Goal: Information Seeking & Learning: Find specific fact

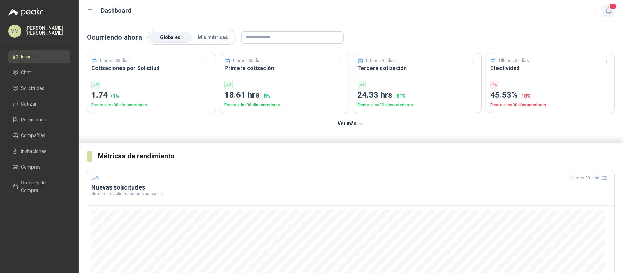
click at [604, 10] on button "1" at bounding box center [608, 11] width 12 height 12
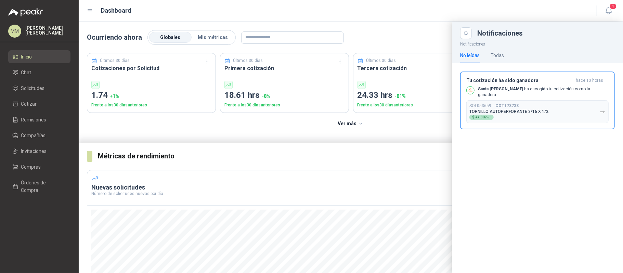
click at [504, 58] on div "No leídas Todas" at bounding box center [537, 56] width 155 height 16
click at [500, 55] on div "Todas" at bounding box center [497, 56] width 13 height 8
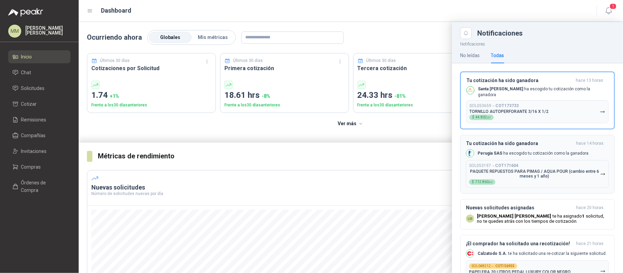
click at [508, 176] on p "PAQUETE REPUESTOS PARA PIMAG / AQUA POUR (cambio entre 6 meses y 1 año)" at bounding box center [534, 174] width 131 height 10
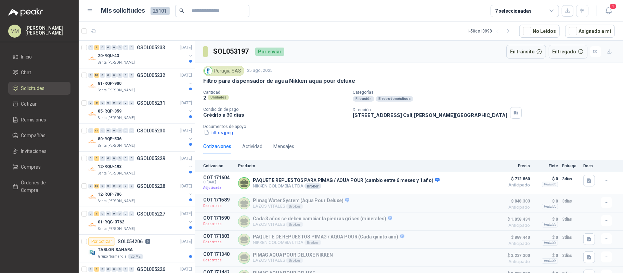
click at [238, 51] on h3 "SOL053197" at bounding box center [231, 51] width 37 height 11
copy h3 "SOL053197"
click at [188, 55] on button "button" at bounding box center [190, 55] width 5 height 5
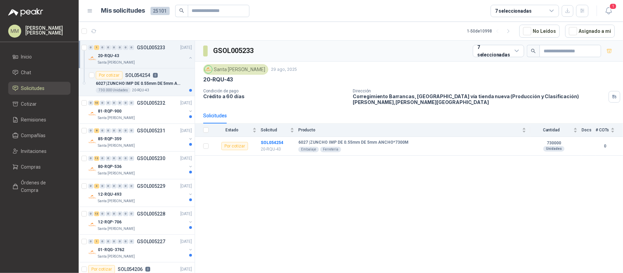
click at [183, 55] on div "20-RQU-43 Santa [PERSON_NAME]" at bounding box center [140, 59] width 105 height 14
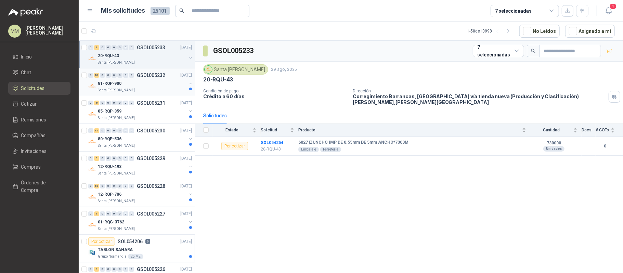
click at [188, 85] on button "button" at bounding box center [190, 83] width 5 height 5
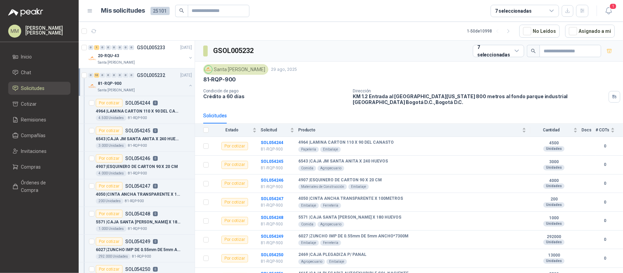
click at [188, 85] on button "button" at bounding box center [190, 85] width 5 height 5
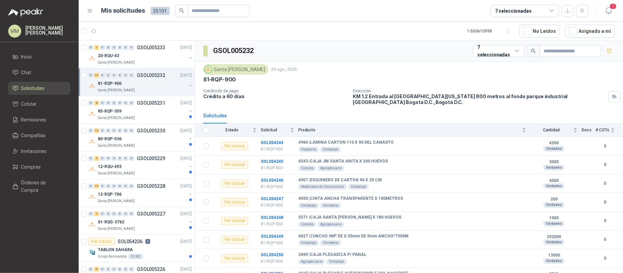
scroll to position [3, 0]
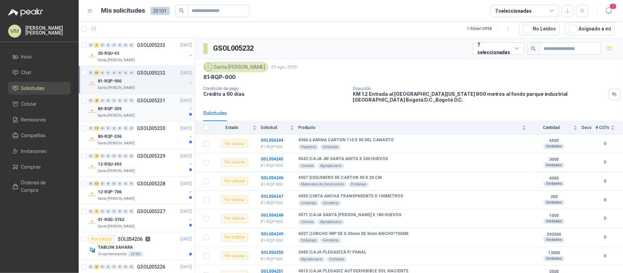
click at [188, 107] on button "button" at bounding box center [190, 108] width 5 height 5
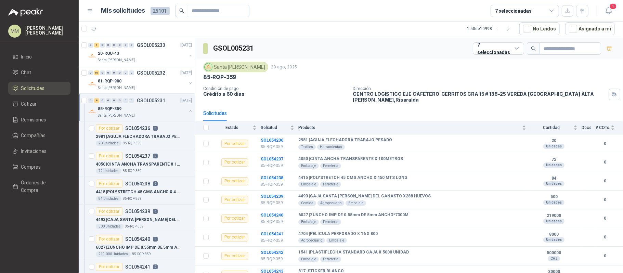
click at [188, 108] on button "button" at bounding box center [190, 110] width 5 height 5
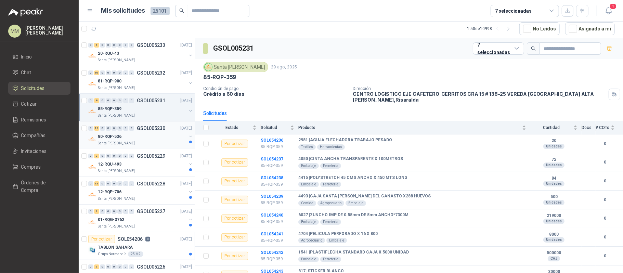
click at [188, 137] on button "button" at bounding box center [190, 136] width 5 height 5
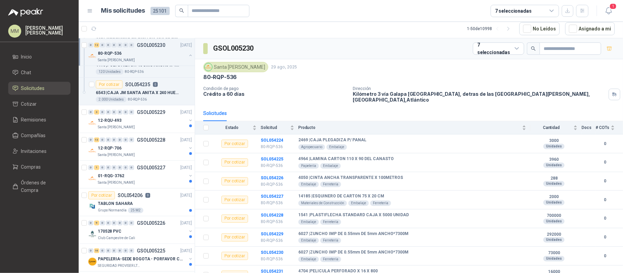
scroll to position [377, 0]
click at [188, 121] on button "button" at bounding box center [190, 119] width 5 height 5
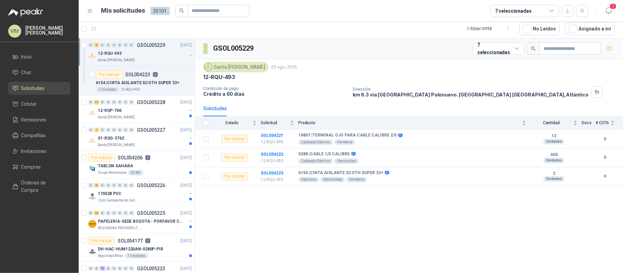
scroll to position [497, 0]
click at [188, 109] on button "button" at bounding box center [190, 109] width 5 height 5
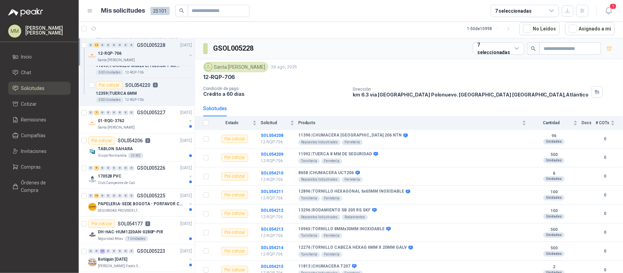
scroll to position [875, 0]
click at [188, 123] on icon "button" at bounding box center [190, 120] width 5 height 5
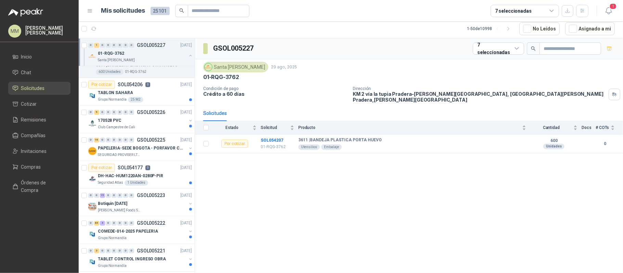
scroll to position [959, 0]
click at [188, 127] on div at bounding box center [190, 122] width 5 height 11
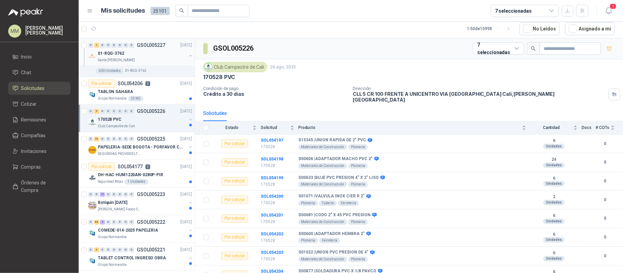
click at [188, 122] on button "button" at bounding box center [190, 119] width 5 height 5
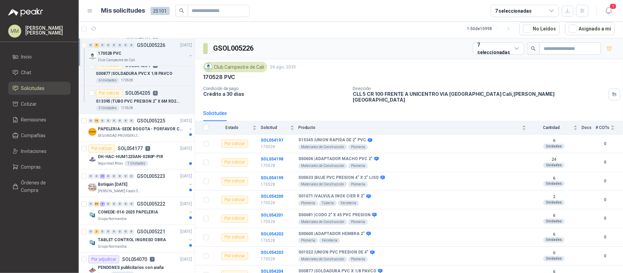
scroll to position [1228, 0]
click at [188, 130] on button "button" at bounding box center [190, 127] width 5 height 5
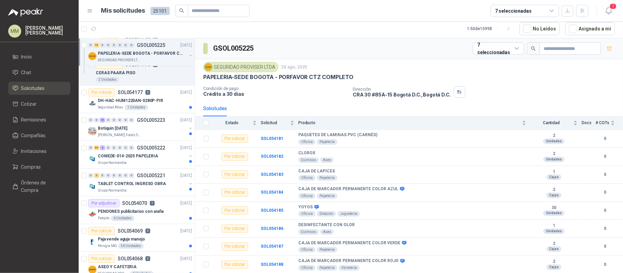
scroll to position [1727, 0]
click at [188, 130] on button "button" at bounding box center [190, 127] width 5 height 5
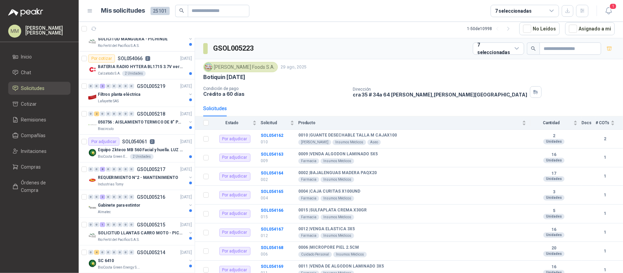
scroll to position [2398, 0]
click at [188, 97] on button "button" at bounding box center [190, 93] width 5 height 5
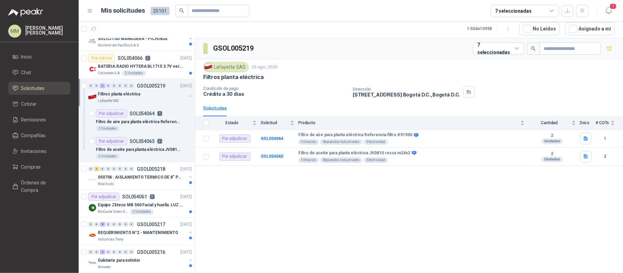
click at [188, 99] on button "button" at bounding box center [190, 95] width 5 height 5
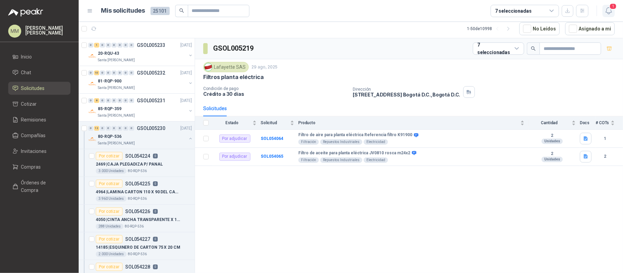
click at [612, 4] on span "1" at bounding box center [613, 6] width 8 height 6
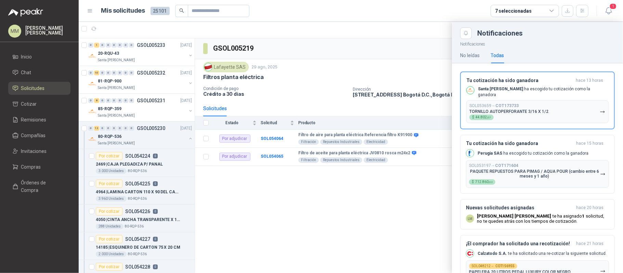
click at [390, 78] on div at bounding box center [351, 147] width 544 height 251
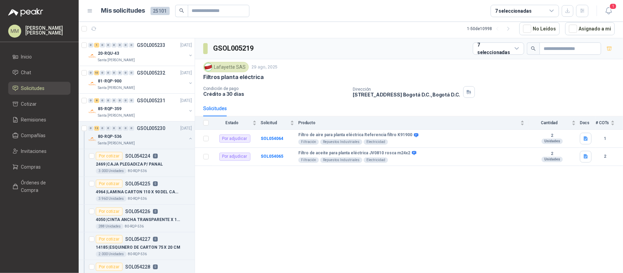
click at [602, 5] on button "1" at bounding box center [608, 11] width 12 height 12
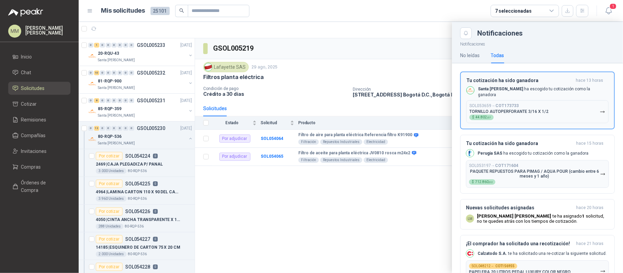
click at [492, 110] on p "TORNILLO AUTOPERFORANTE 3/16 X 1/2" at bounding box center [508, 111] width 79 height 5
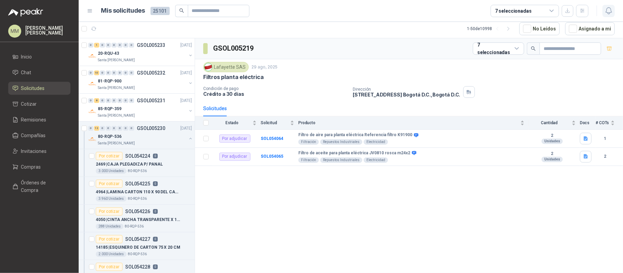
click at [611, 12] on icon "button" at bounding box center [608, 11] width 6 height 6
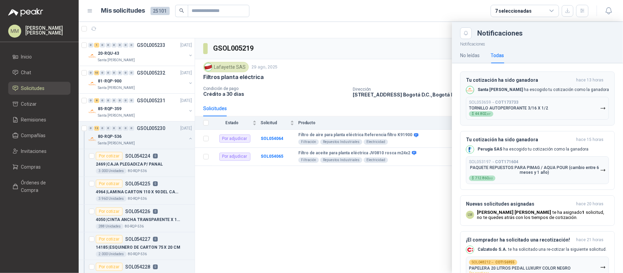
click at [526, 105] on div "SOL053659 → COT173733 TORNILLO AUTOPERFORANTE 3/16 X 1/2 $ 44.802 ,07" at bounding box center [508, 108] width 79 height 17
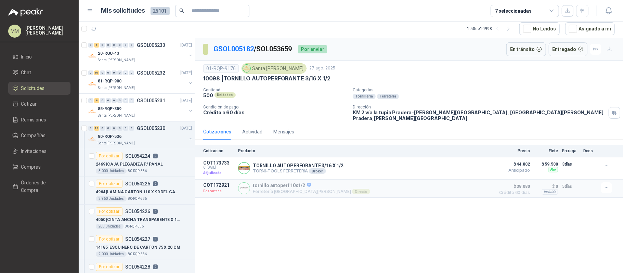
click at [275, 52] on p "GSOL005182 / SOL053659" at bounding box center [252, 49] width 79 height 11
copy p "SOL053659"
